Goal: Task Accomplishment & Management: Manage account settings

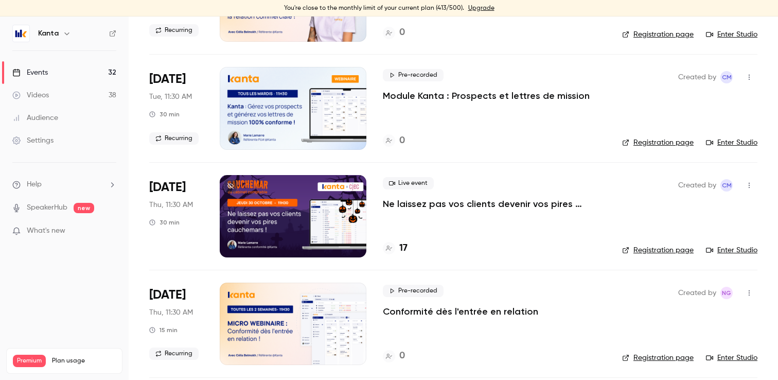
scroll to position [485, 0]
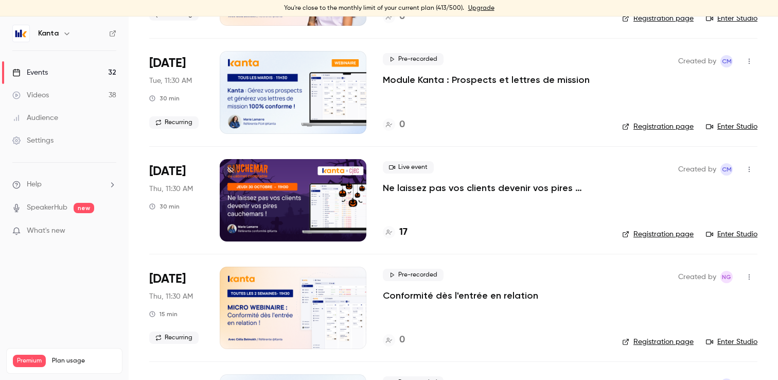
click at [404, 235] on h4 "17" at bounding box center [403, 232] width 8 height 14
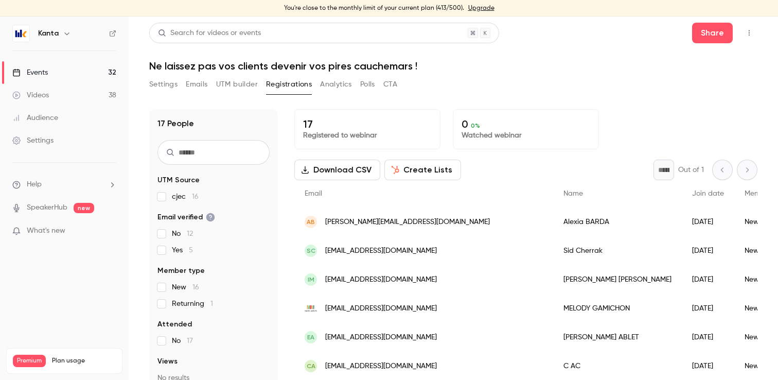
click at [95, 74] on link "Events 32" at bounding box center [64, 72] width 129 height 23
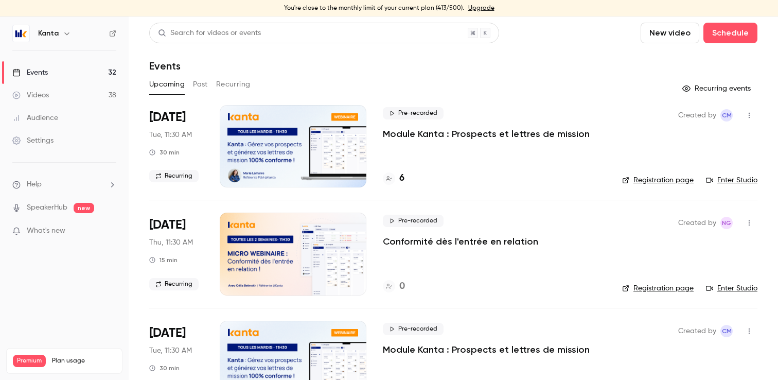
click at [70, 30] on button "button" at bounding box center [67, 33] width 12 height 12
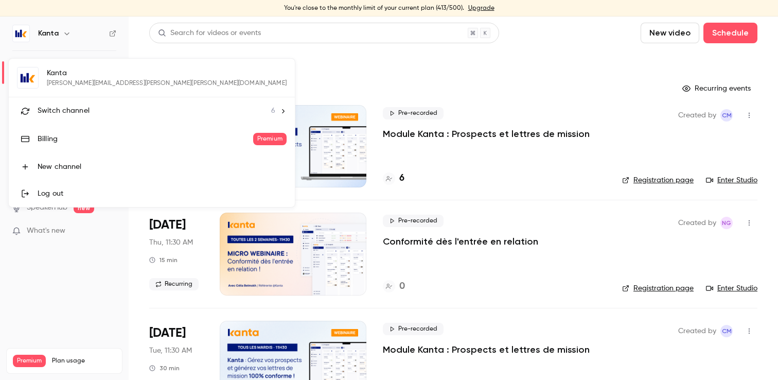
click at [110, 105] on div "Switch channel 6" at bounding box center [157, 110] width 238 height 11
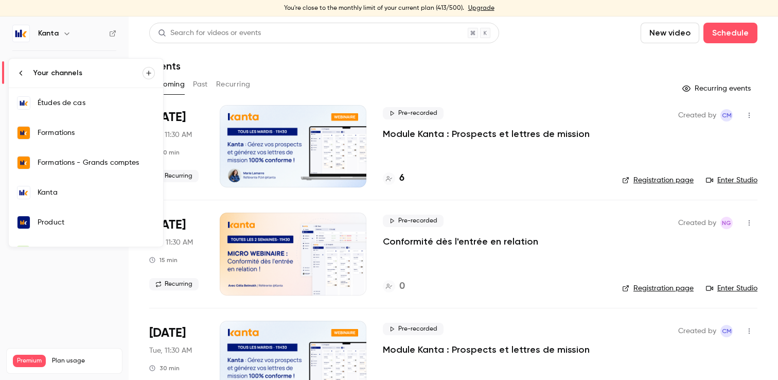
click at [102, 189] on div "Kanta" at bounding box center [96, 192] width 117 height 10
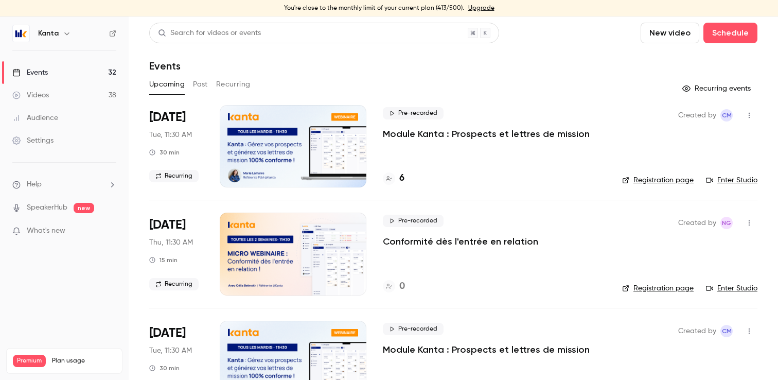
click at [69, 33] on icon "button" at bounding box center [67, 33] width 8 height 8
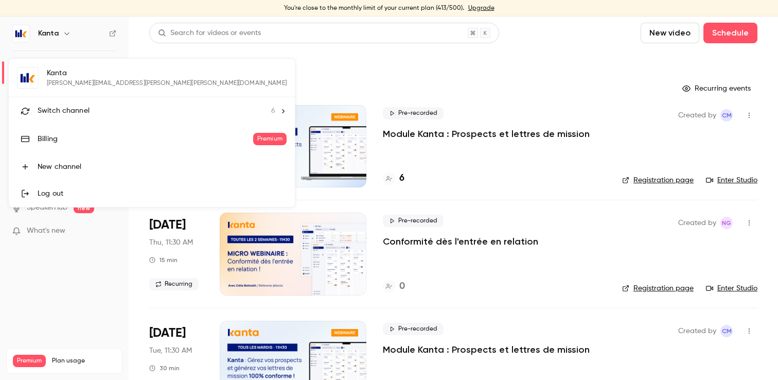
click at [84, 108] on span "Switch channel" at bounding box center [64, 110] width 52 height 11
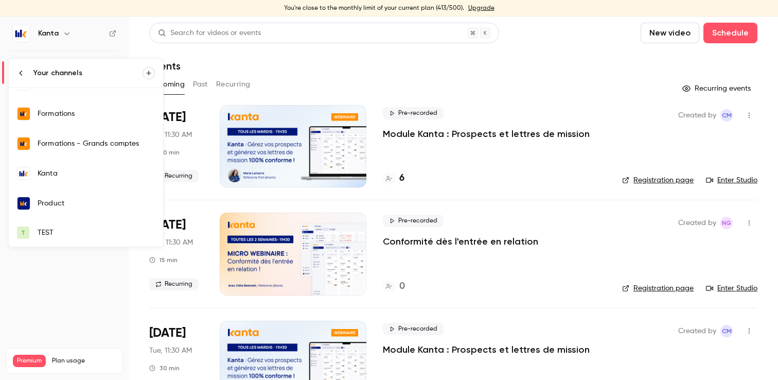
scroll to position [20, 0]
click at [107, 126] on link "Formations" at bounding box center [86, 113] width 154 height 30
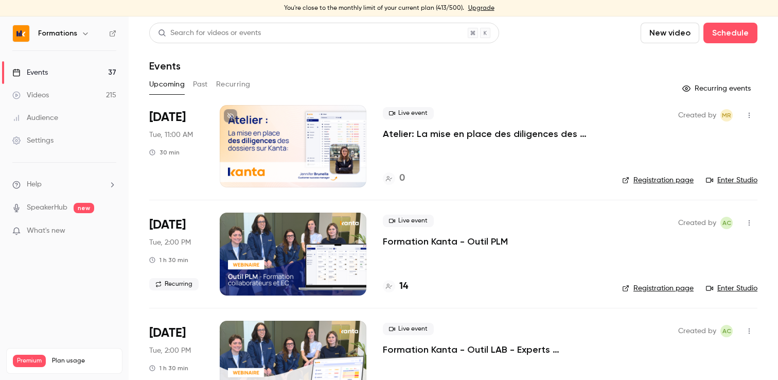
click at [88, 152] on ul "Events 37 Videos 215 Audience Settings" at bounding box center [64, 106] width 129 height 111
click at [88, 141] on link "Settings" at bounding box center [64, 140] width 129 height 23
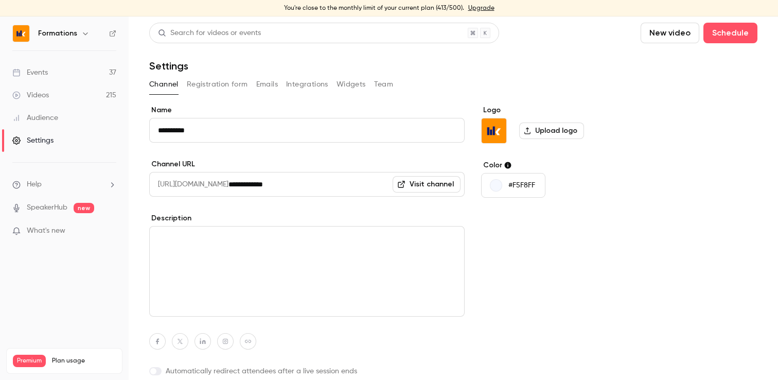
click at [68, 29] on h6 "Formations" at bounding box center [57, 33] width 39 height 10
click at [81, 29] on icon "button" at bounding box center [85, 33] width 8 height 8
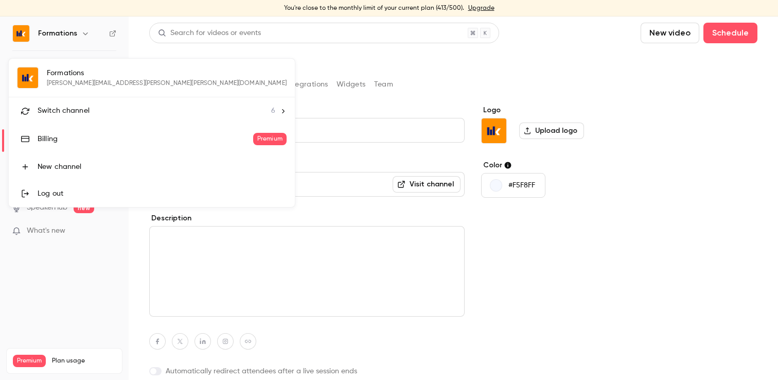
click at [76, 132] on link "Billing Premium" at bounding box center [152, 139] width 286 height 29
